Goal: Find contact information: Find contact information

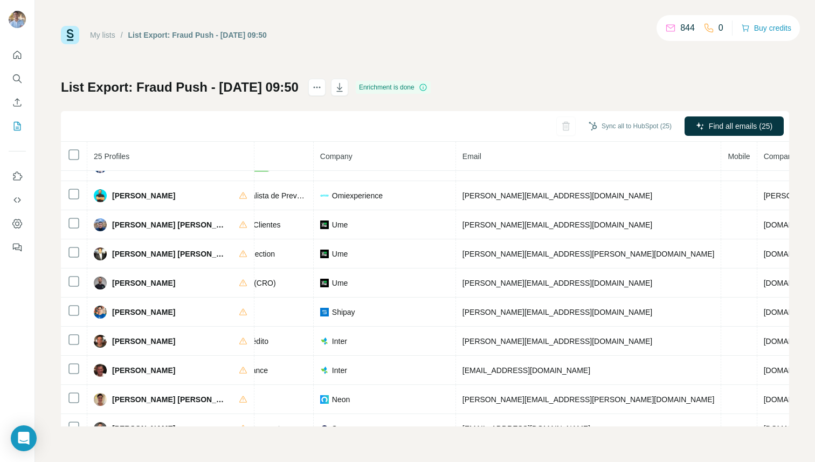
scroll to position [135, 210]
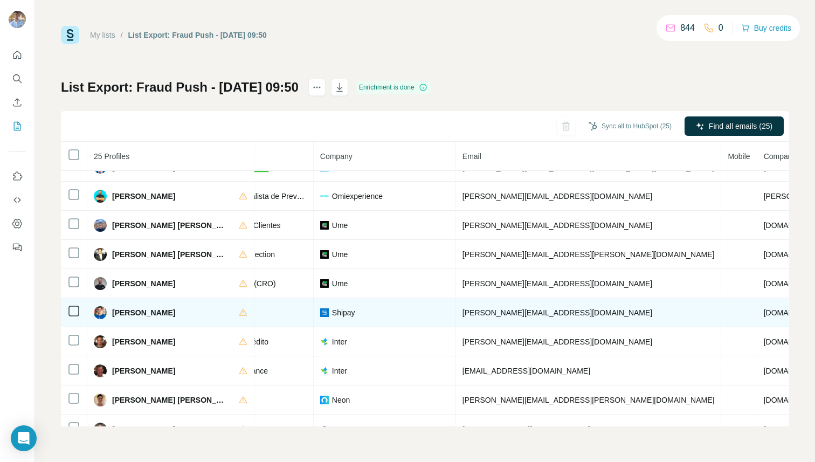
click at [482, 313] on span "luiz.coimbra@shipay.com.br" at bounding box center [558, 312] width 190 height 9
copy span "luiz.coimbra@shipay.com.br"
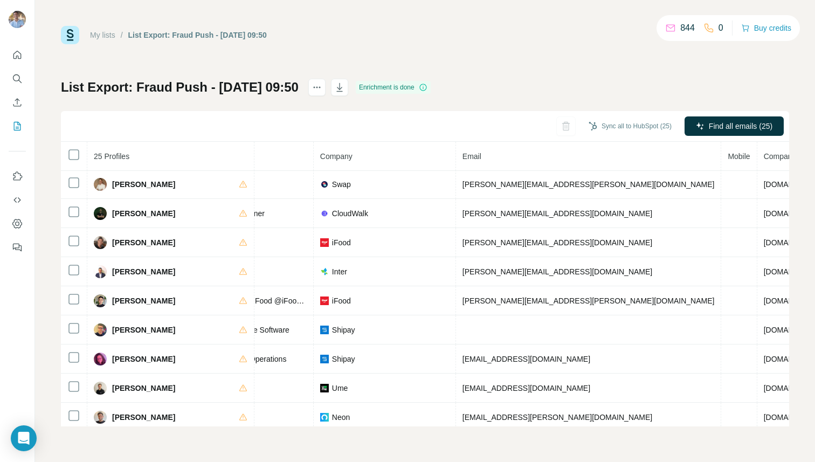
scroll to position [472, 210]
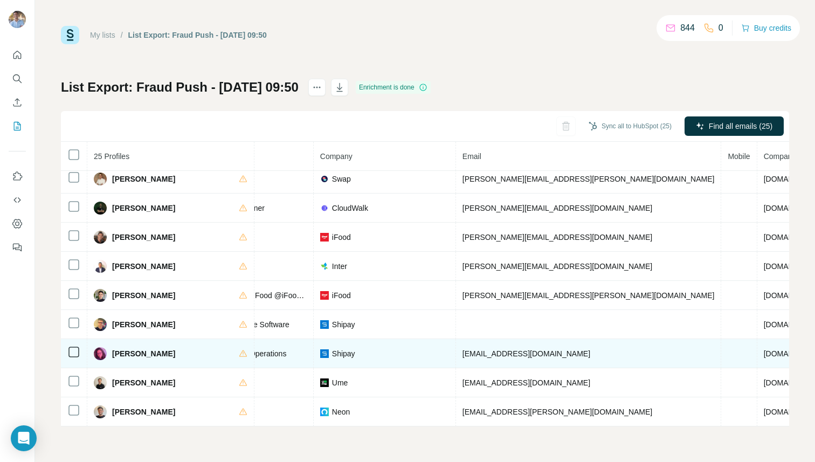
click at [148, 353] on span "Thamyres Furtado" at bounding box center [143, 353] width 63 height 11
copy div "Thamyres Furtado"
click at [500, 355] on span "thamyres.furtado@shipay.com.br" at bounding box center [527, 353] width 128 height 9
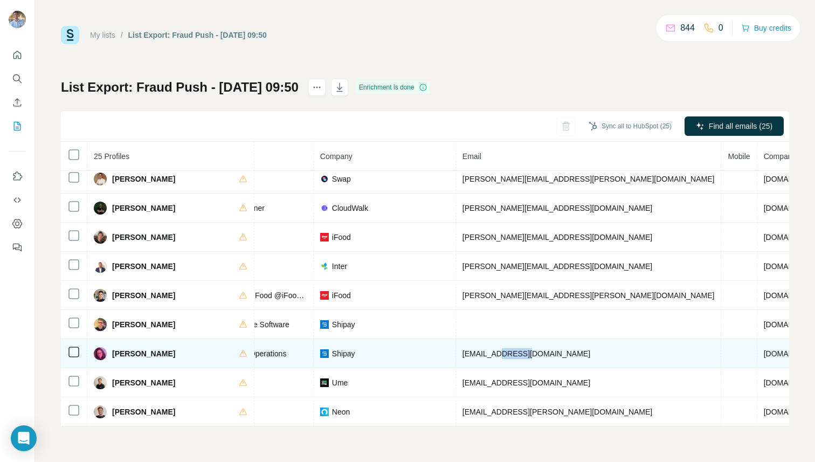
click at [500, 355] on span "thamyres.furtado@shipay.com.br" at bounding box center [527, 353] width 128 height 9
copy span "thamyres.furtado@shipay.com.br"
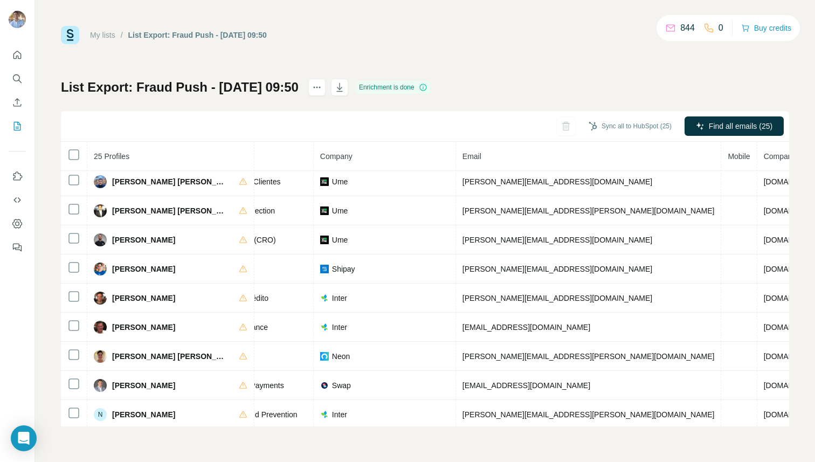
scroll to position [176, 210]
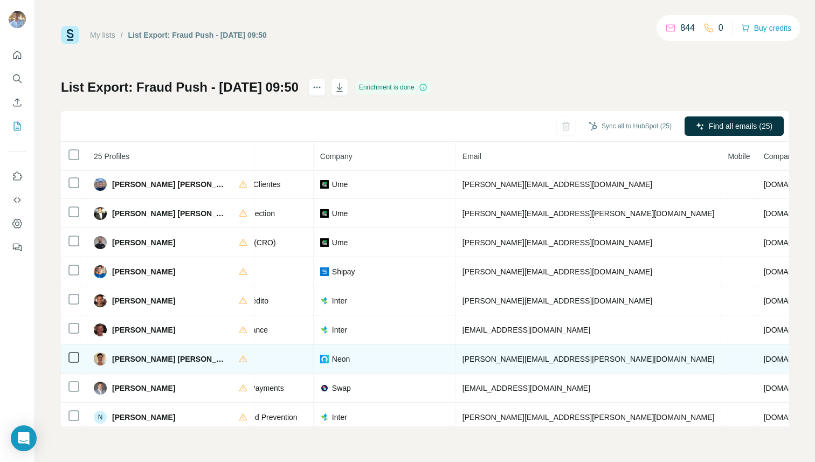
click at [494, 358] on span "maria.spengler@neon.com.br" at bounding box center [589, 359] width 252 height 9
copy span "maria.spengler@neon.com.br"
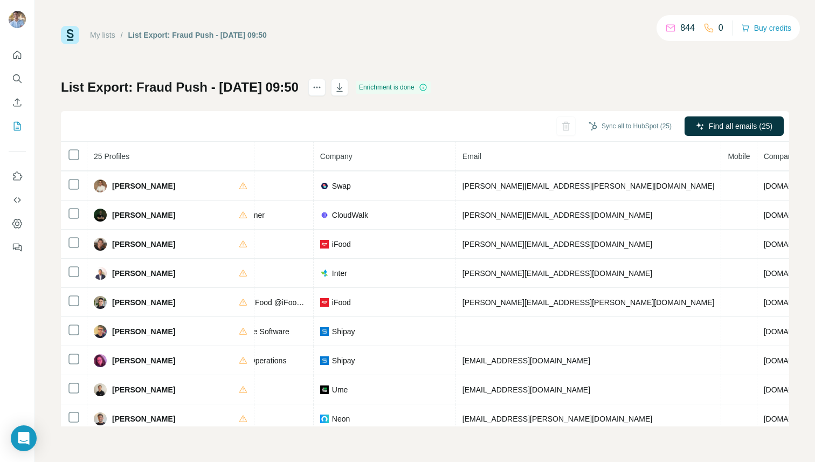
scroll to position [472, 210]
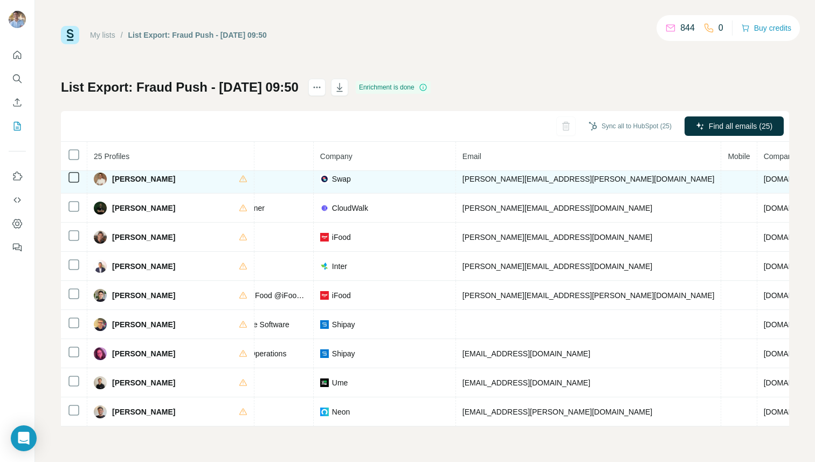
click at [530, 176] on span "rafael.ponde@swap.financial" at bounding box center [589, 179] width 252 height 9
copy span "rafael.ponde@swap.financial"
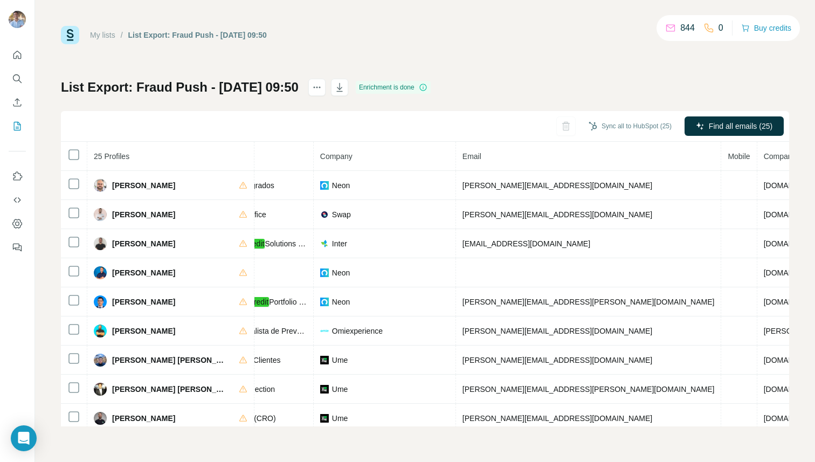
scroll to position [0, 237]
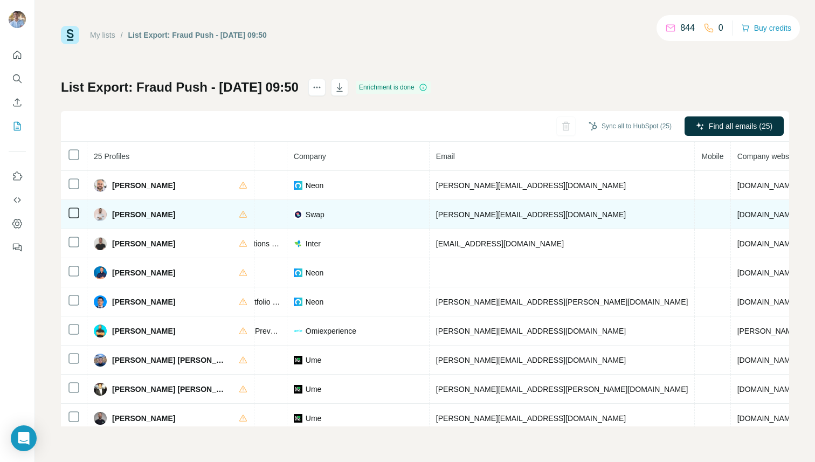
click at [436, 213] on span "mozer@swap.financial" at bounding box center [531, 214] width 190 height 9
copy span "mozer@swap.financial"
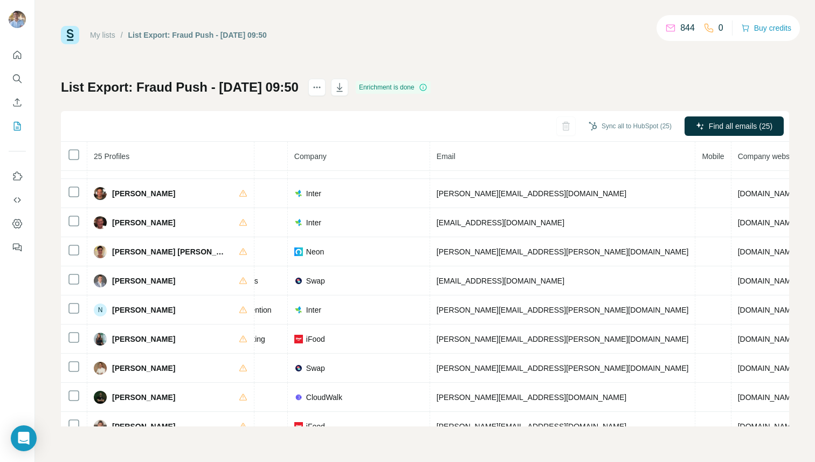
scroll to position [308, 236]
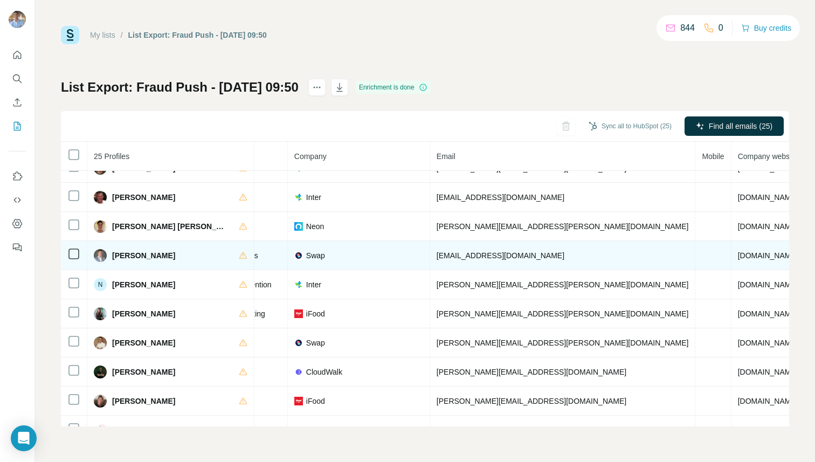
click at [463, 256] on span "mateus.escorcio@swap.financial" at bounding box center [501, 255] width 128 height 9
copy span "mateus.escorcio@swap.financial"
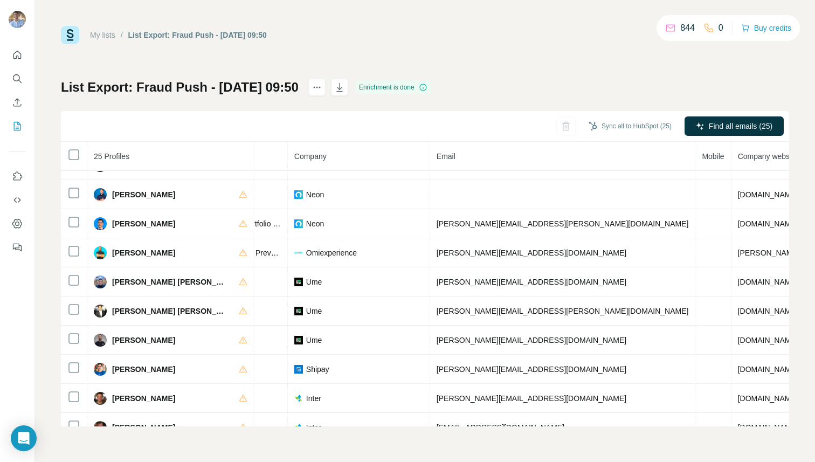
scroll to position [0, 236]
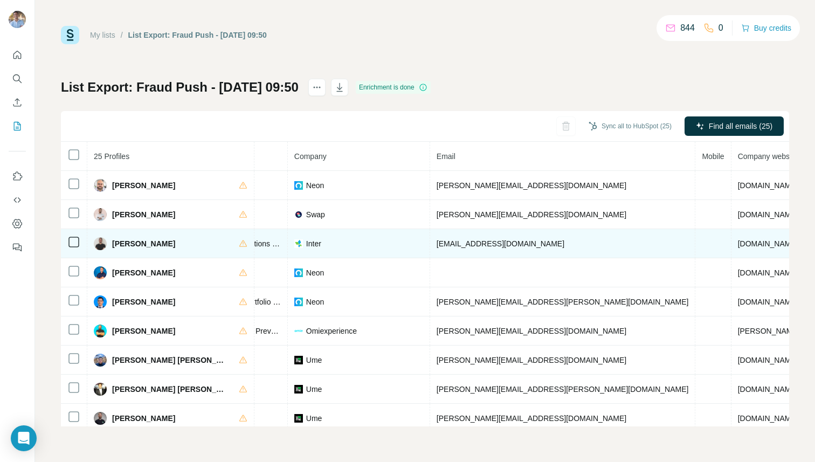
click at [457, 246] on span "sf@appsflyer.com" at bounding box center [501, 243] width 128 height 9
copy span "sf@appsflyer.com"
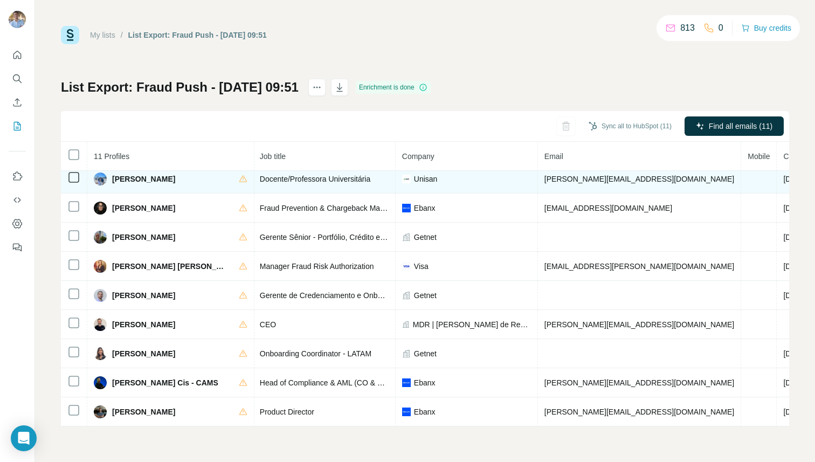
scroll to position [0, 128]
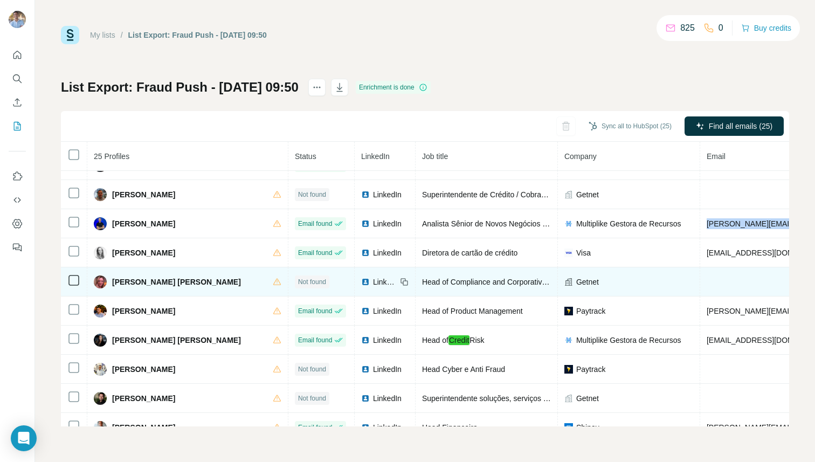
scroll to position [472, 0]
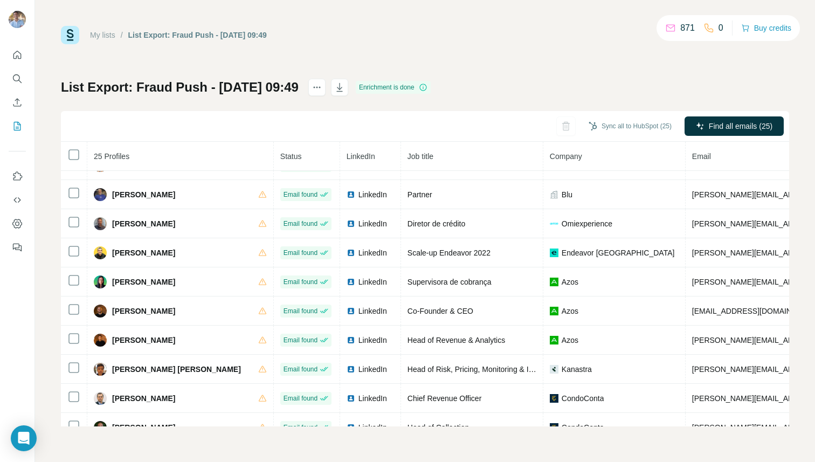
scroll to position [472, 0]
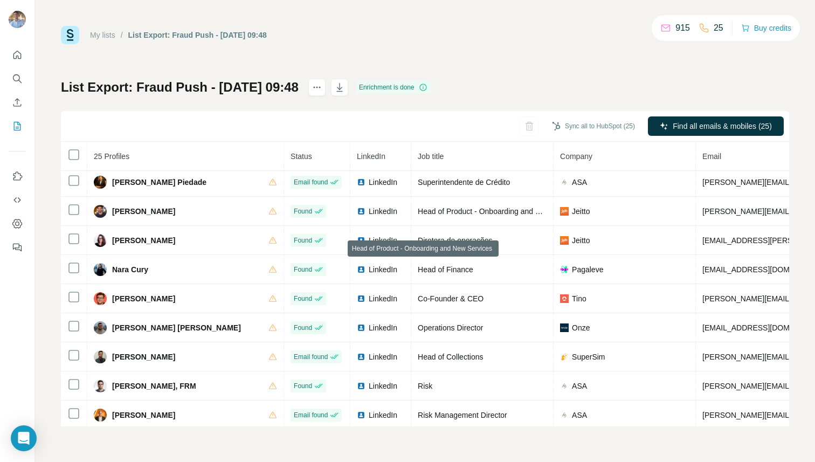
scroll to position [472, 0]
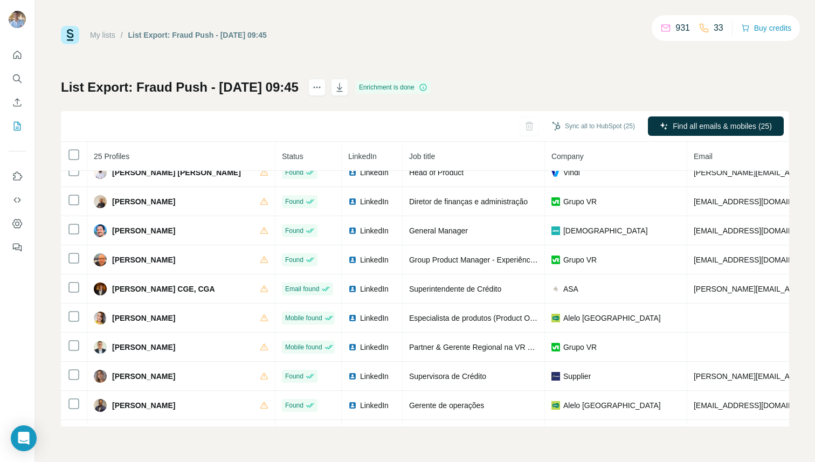
scroll to position [472, 0]
